Goal: Navigation & Orientation: Find specific page/section

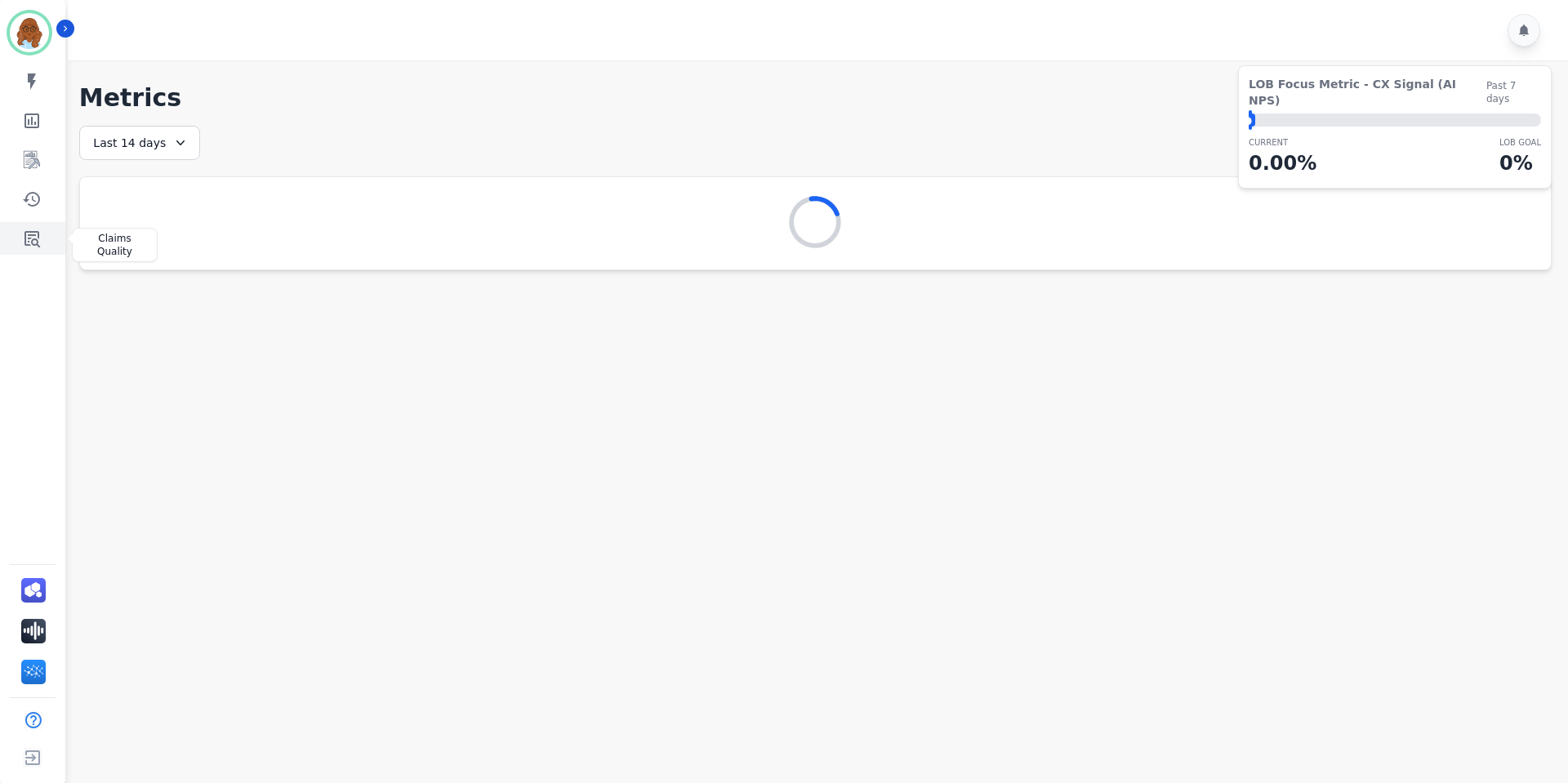
click at [28, 242] on icon "Sidebar" at bounding box center [32, 239] width 16 height 16
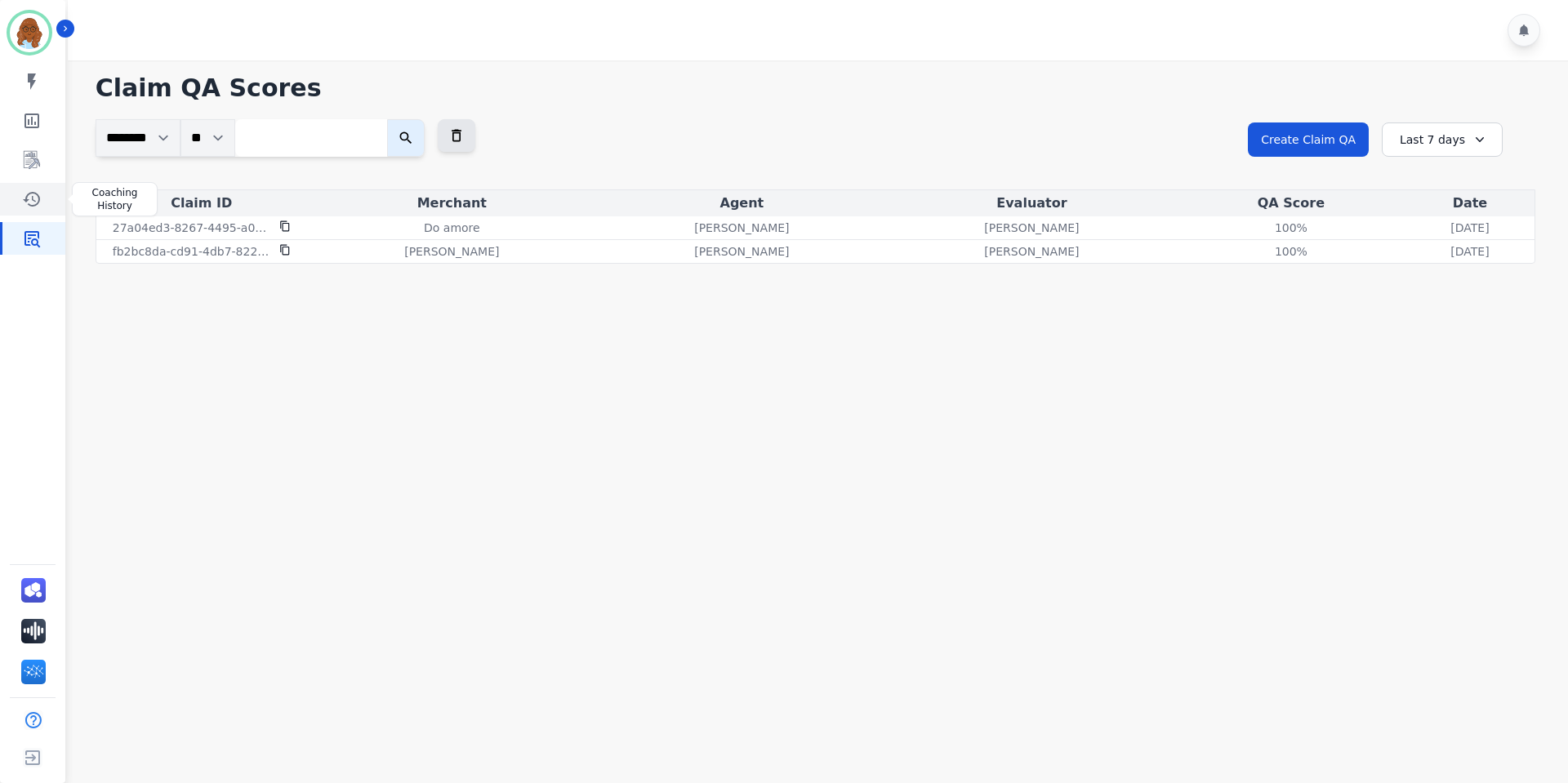
click at [34, 199] on icon "Sidebar" at bounding box center [32, 199] width 20 height 20
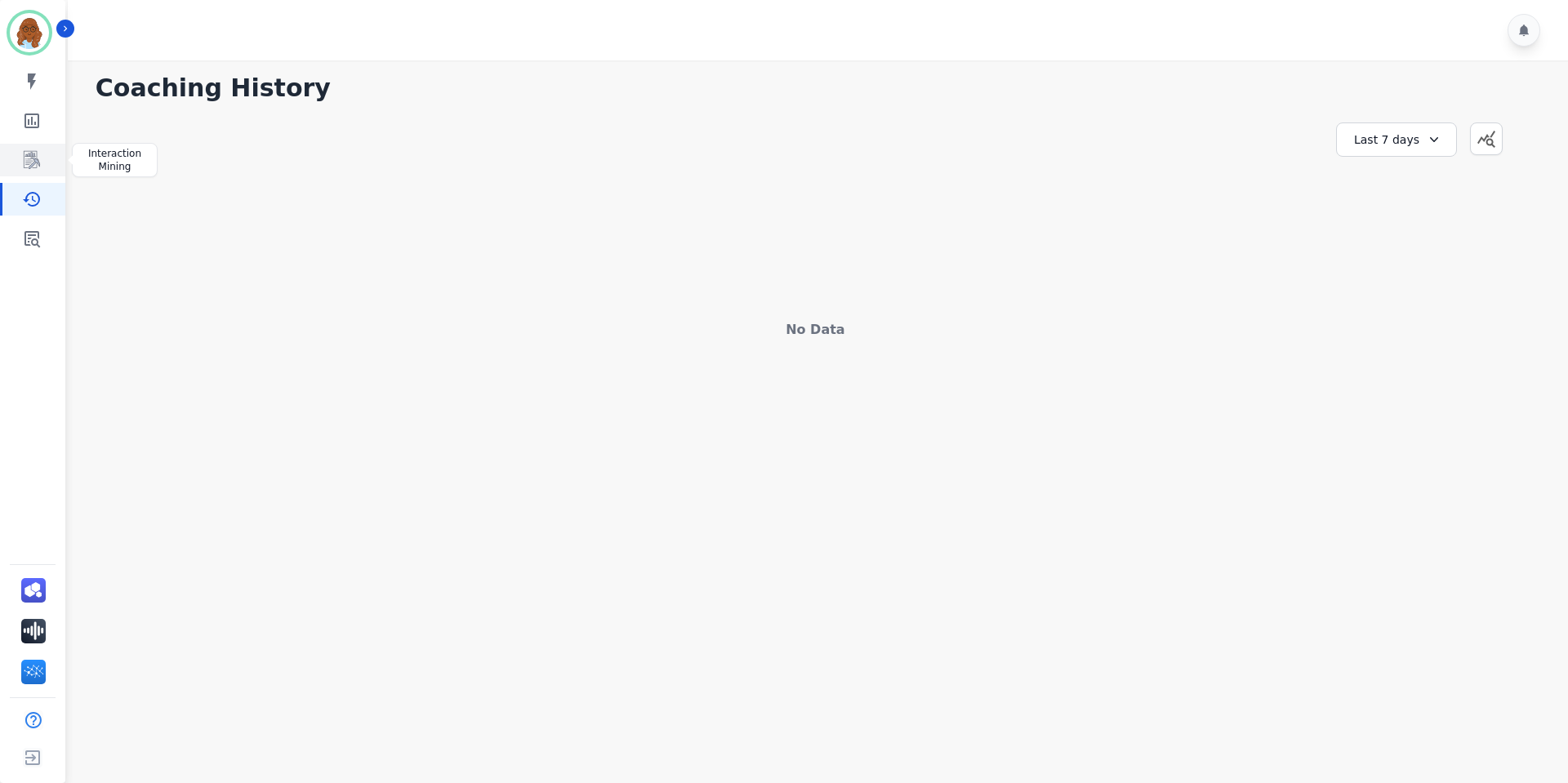
click at [29, 163] on icon "Sidebar" at bounding box center [32, 160] width 20 height 20
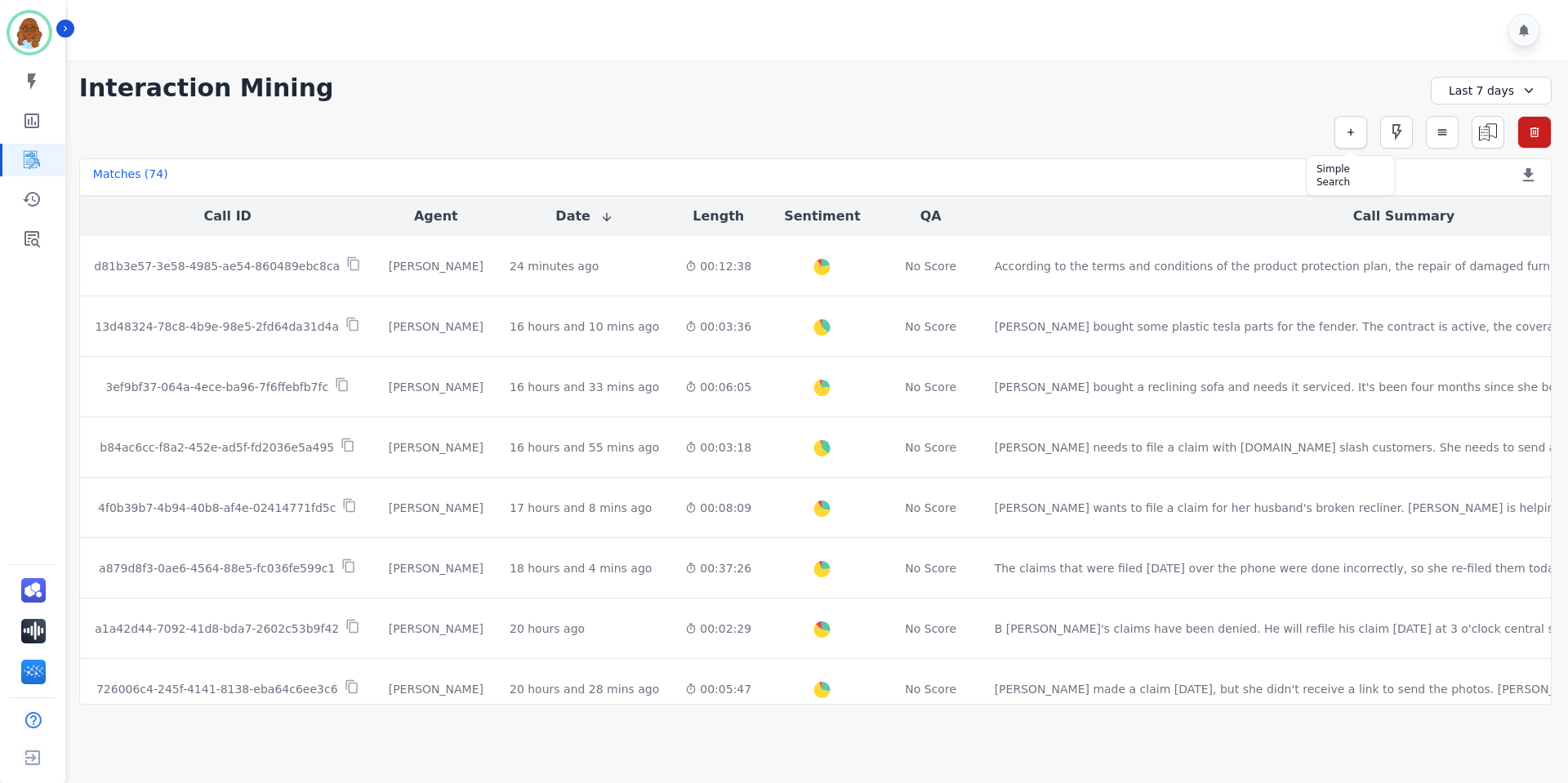
click at [1344, 134] on button "button" at bounding box center [1351, 132] width 33 height 33
click at [1144, 161] on div "** ACW (Sec) AGH_Lvl1 AGH_Lvl2 Emote: Apprehensive % Silence Front (CX) CX Phon…" at bounding box center [1122, 175] width 212 height 33
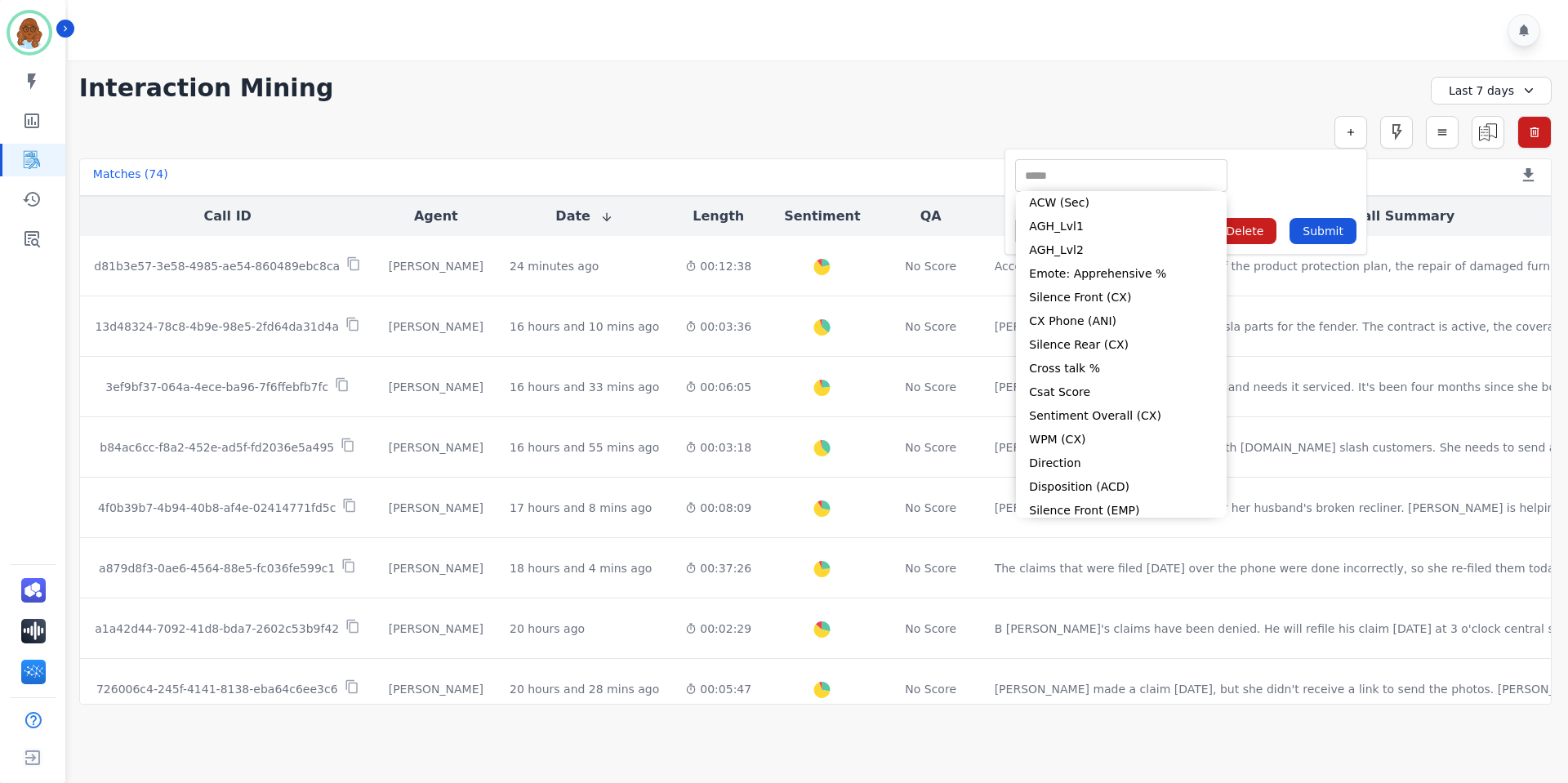
click at [1012, 113] on div "**********" at bounding box center [816, 382] width 1506 height 644
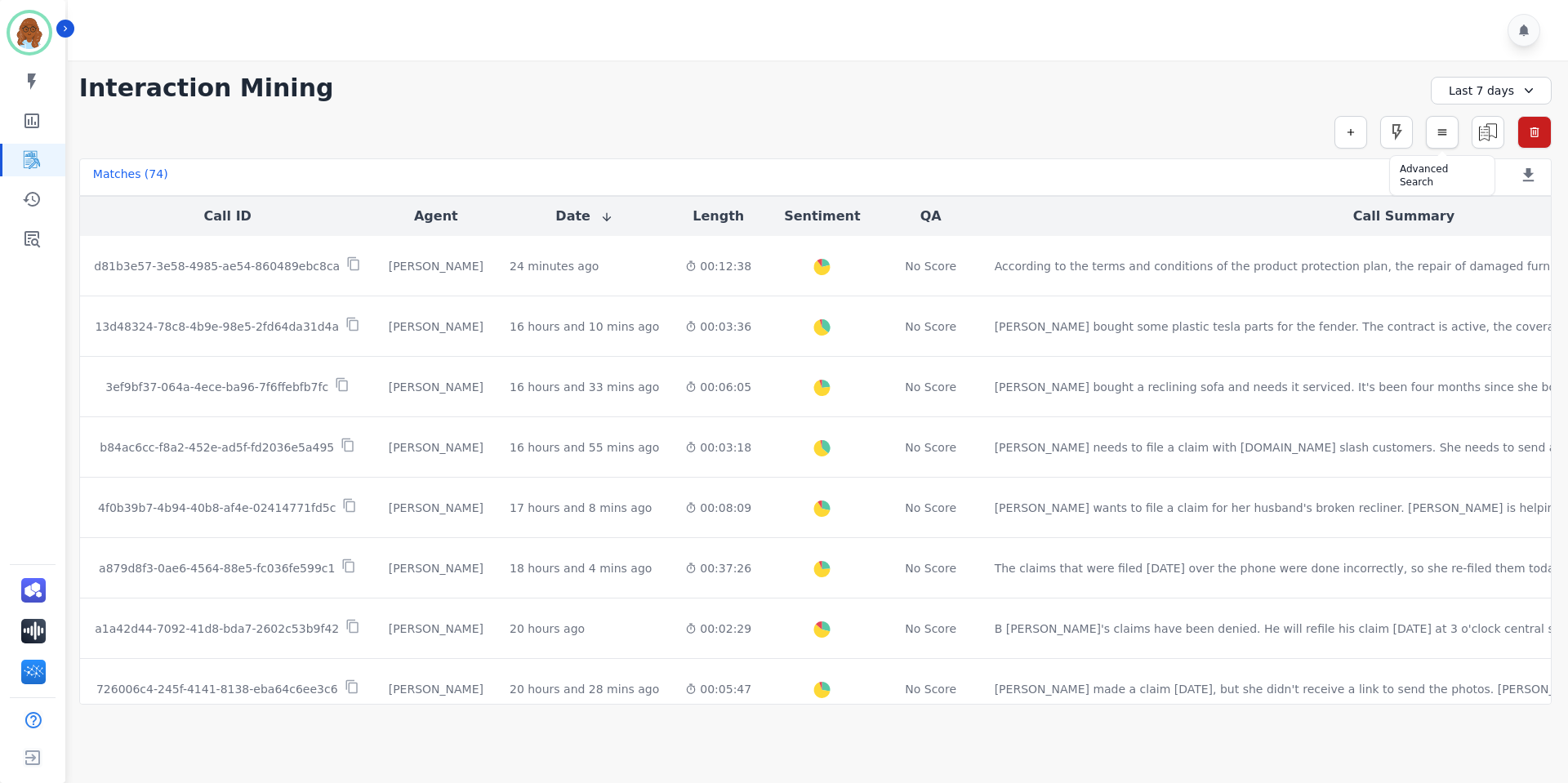
click at [1457, 138] on button "button" at bounding box center [1443, 132] width 33 height 33
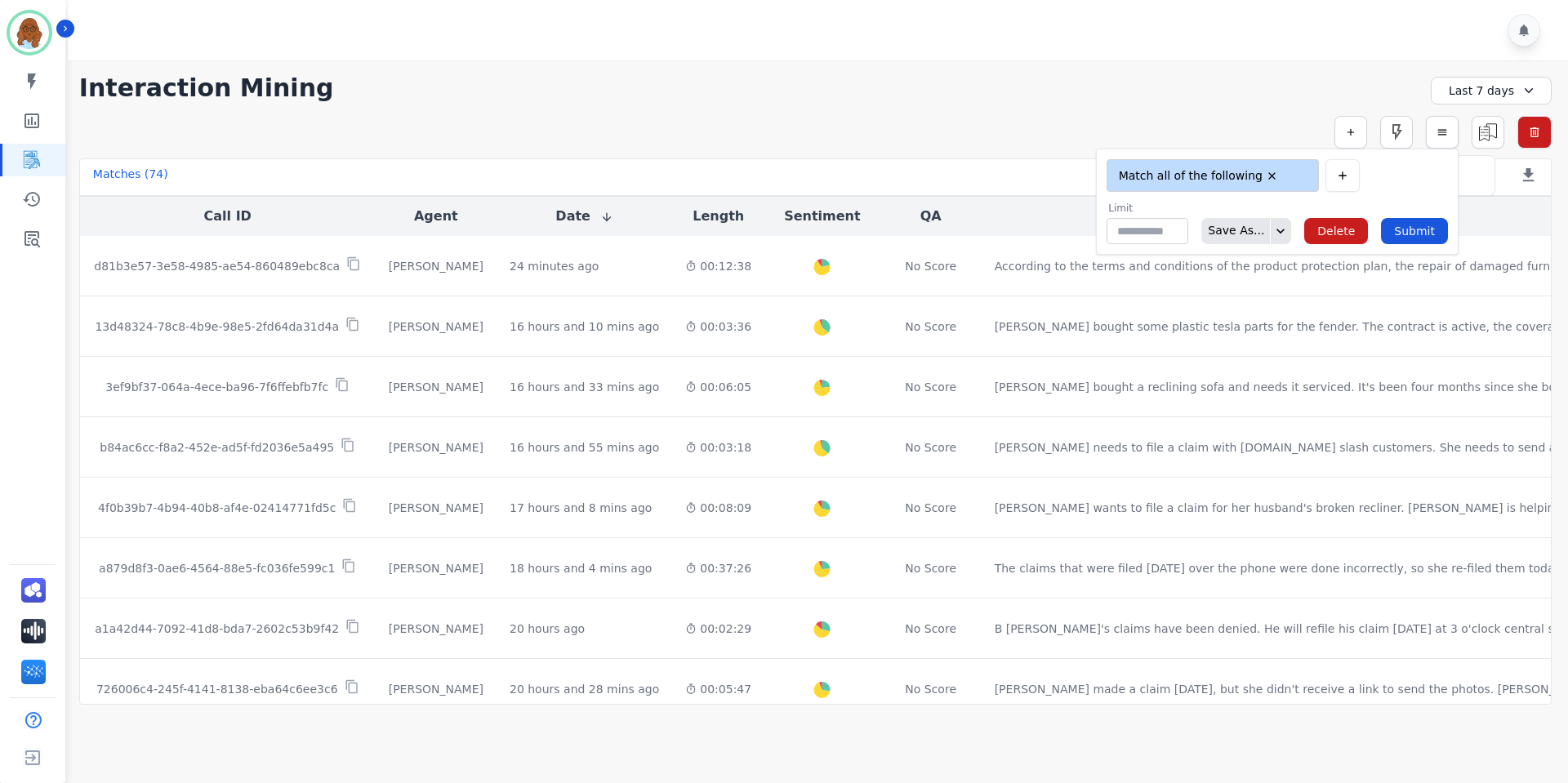
click at [1457, 138] on button "button" at bounding box center [1443, 132] width 33 height 33
click at [1483, 136] on img at bounding box center [1489, 132] width 31 height 31
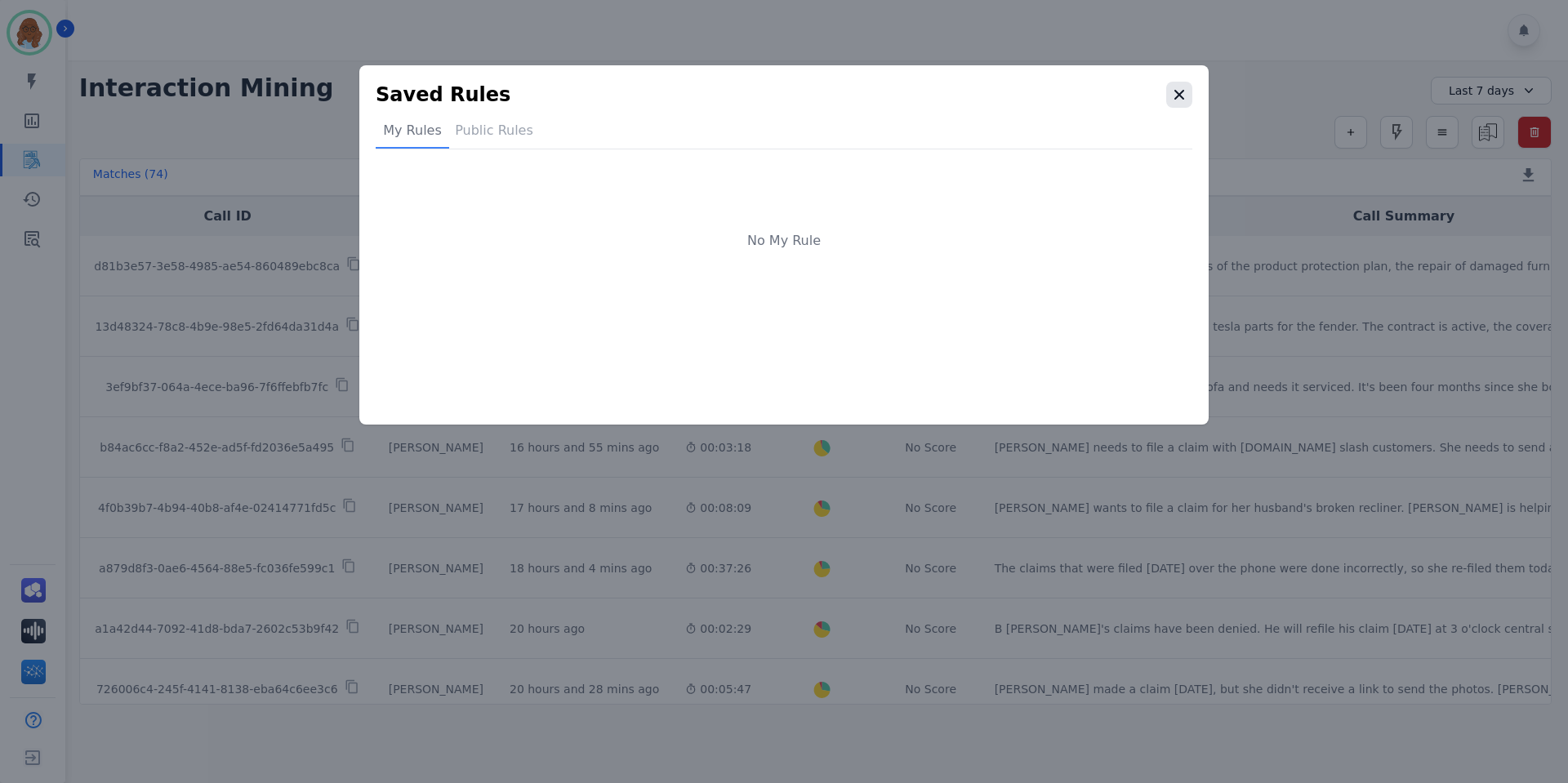
click at [1174, 85] on button "button" at bounding box center [1179, 95] width 26 height 26
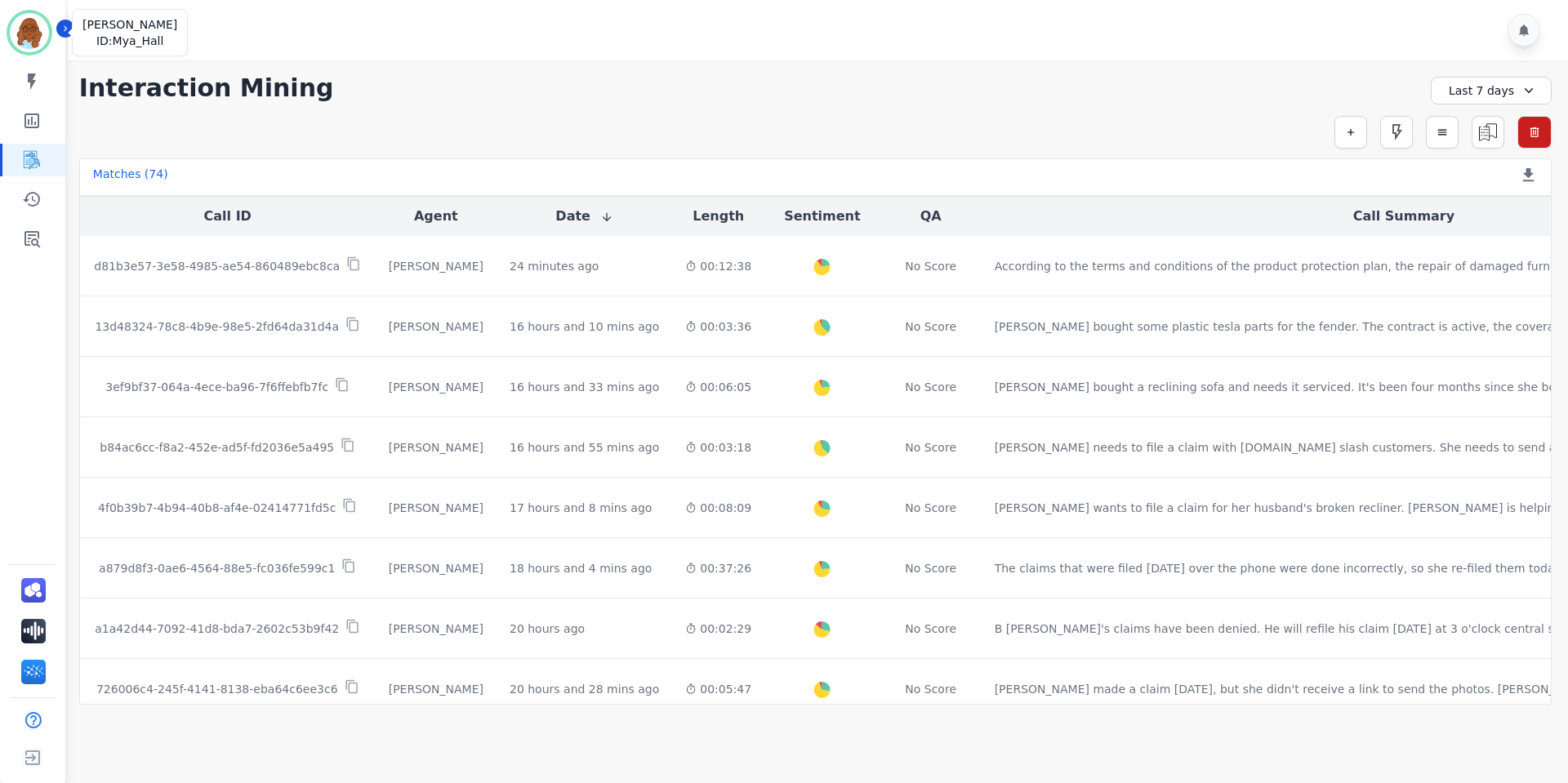
click at [31, 33] on img "Sidebar" at bounding box center [28, 32] width 39 height 39
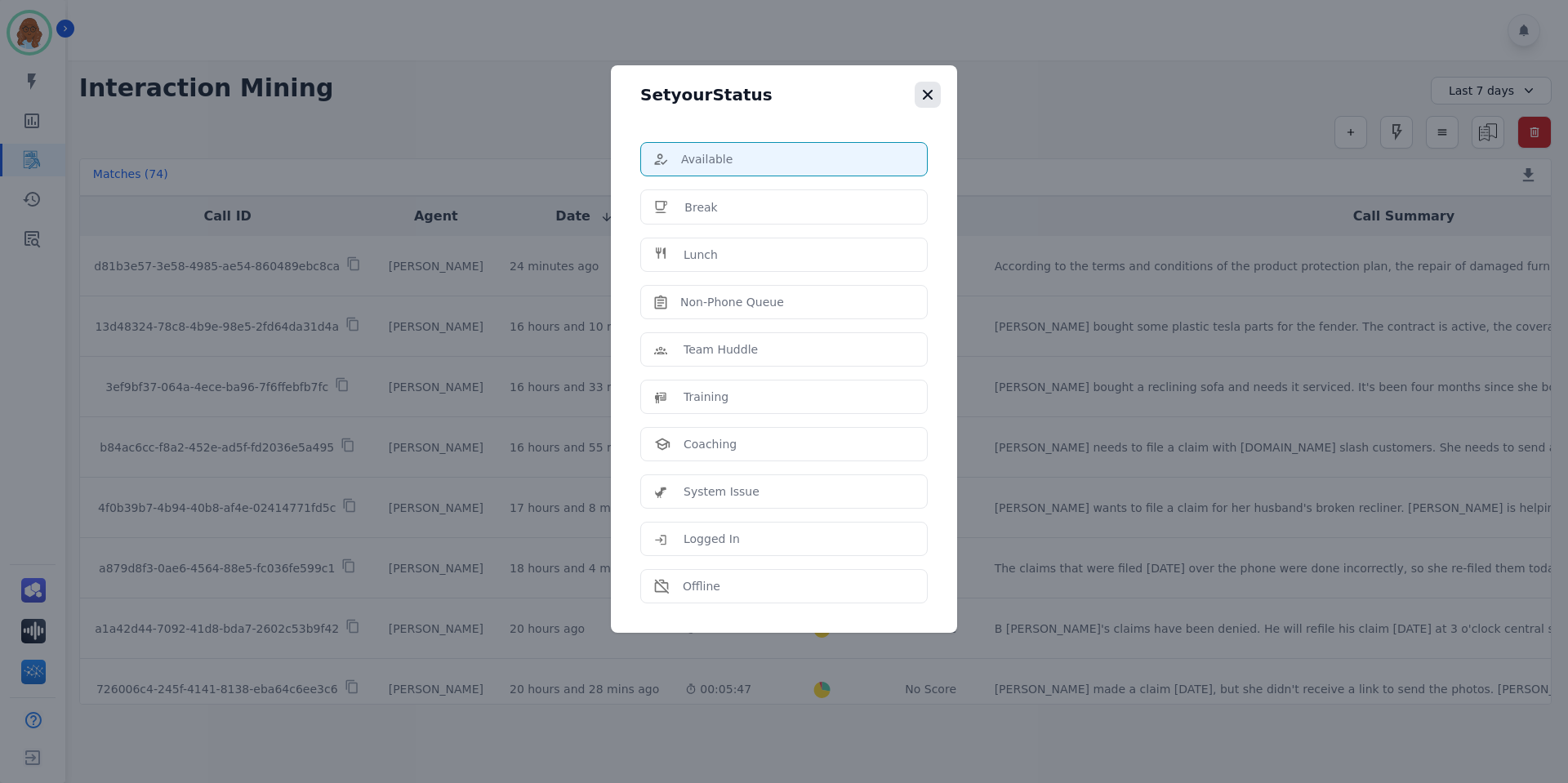
click at [926, 88] on icon "button" at bounding box center [927, 94] width 16 height 16
